Goal: Find specific page/section: Find specific page/section

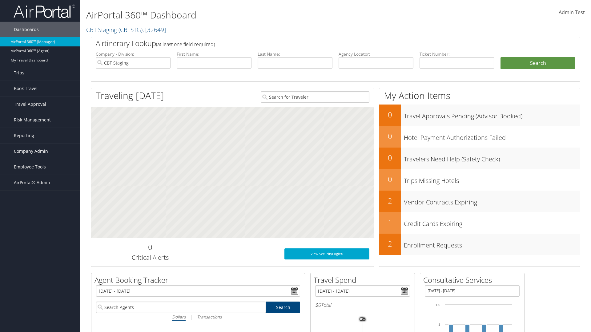
click at [40, 151] on span "Company Admin" at bounding box center [31, 151] width 34 height 15
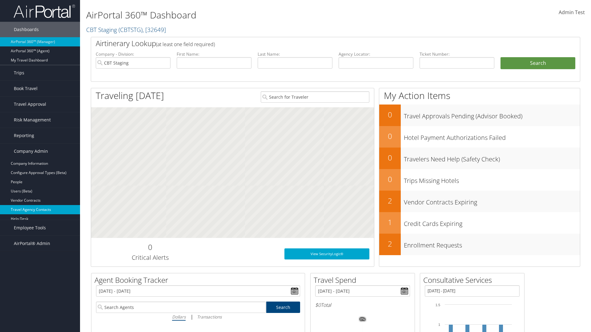
click at [40, 210] on link "Travel Agency Contacts" at bounding box center [40, 209] width 80 height 9
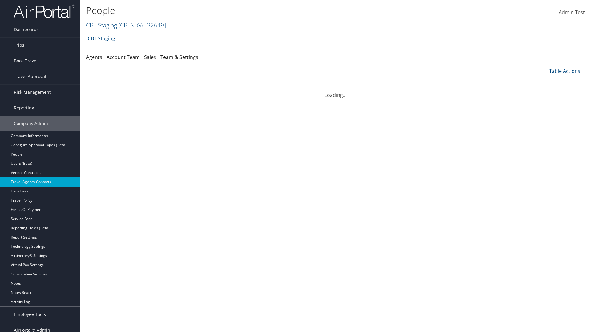
click at [150, 57] on link "Sales" at bounding box center [150, 57] width 12 height 7
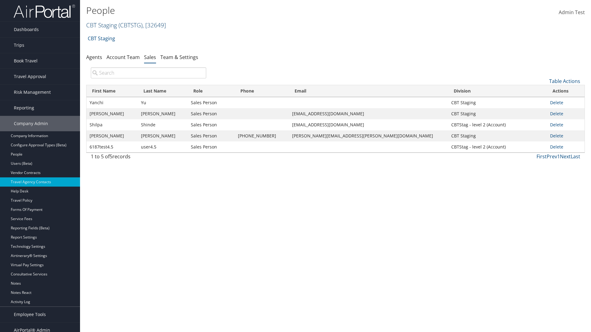
click at [102, 25] on link "CBT Staging ( CBTSTG ) , [ 32649 ]" at bounding box center [126, 25] width 80 height 8
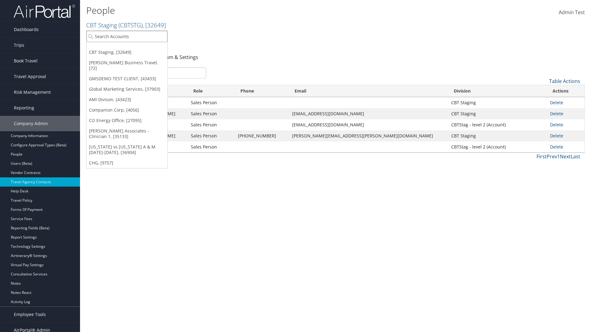
click at [127, 36] on input "search" at bounding box center [126, 36] width 81 height 11
type input "Global Marketing Services"
click at [133, 48] on div "Global Marketing Services (301946), [37903]" at bounding box center [132, 48] width 99 height 6
